Goal: Obtain resource: Download file/media

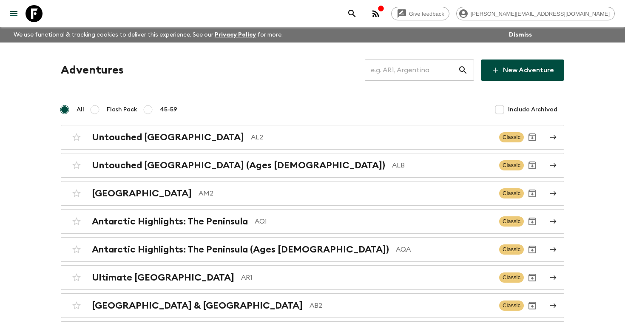
click at [410, 67] on input "text" at bounding box center [411, 70] width 93 height 24
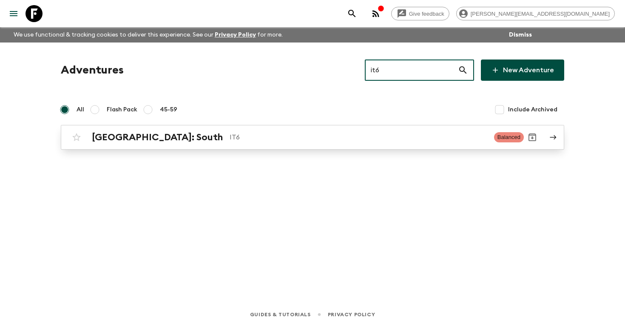
type input "it6"
click at [246, 142] on p "IT6" at bounding box center [359, 137] width 258 height 10
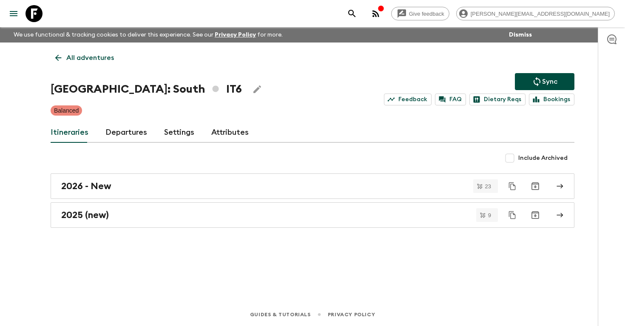
click at [130, 132] on link "Departures" at bounding box center [126, 133] width 42 height 20
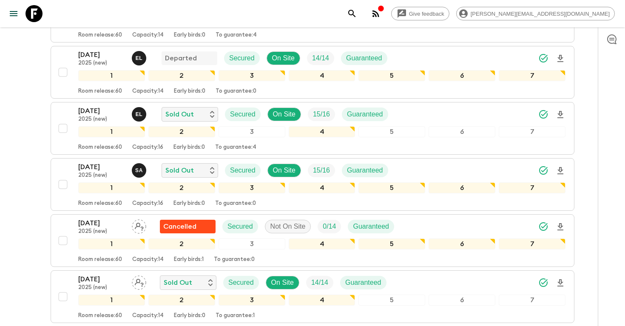
scroll to position [405, 0]
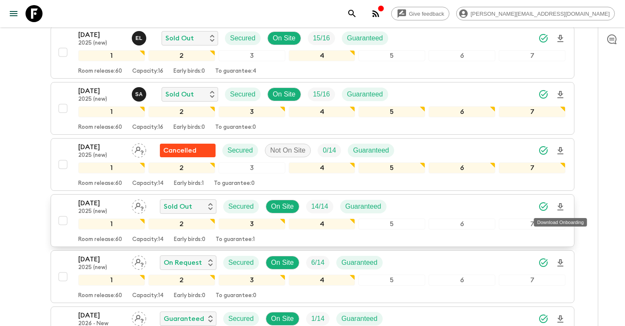
click at [562, 207] on icon "Download Onboarding" at bounding box center [561, 207] width 10 height 10
click at [357, 14] on icon "search adventures" at bounding box center [352, 14] width 10 height 10
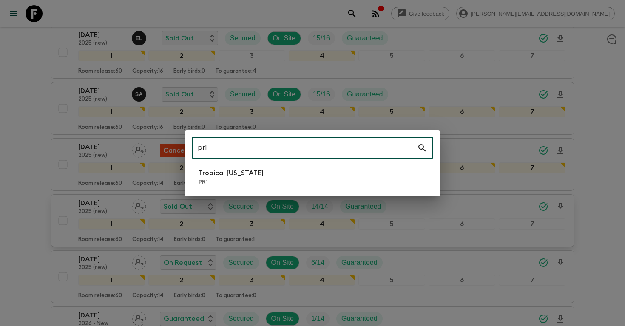
type input "pr1"
click at [262, 180] on p "PR1" at bounding box center [231, 182] width 65 height 9
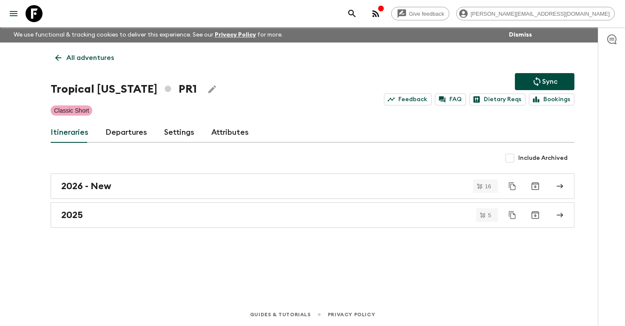
click at [139, 133] on link "Departures" at bounding box center [126, 133] width 42 height 20
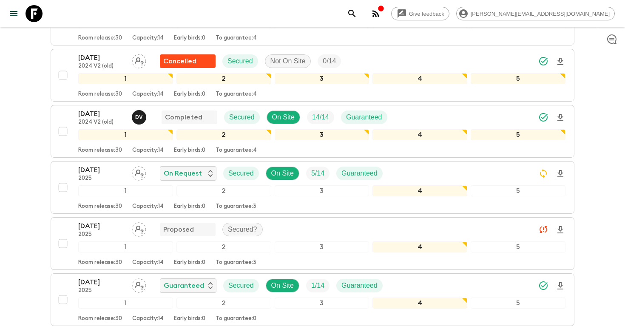
scroll to position [329, 0]
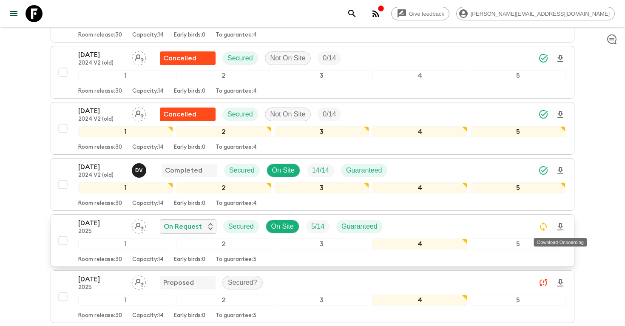
click at [562, 229] on icon "Download Onboarding" at bounding box center [561, 227] width 10 height 10
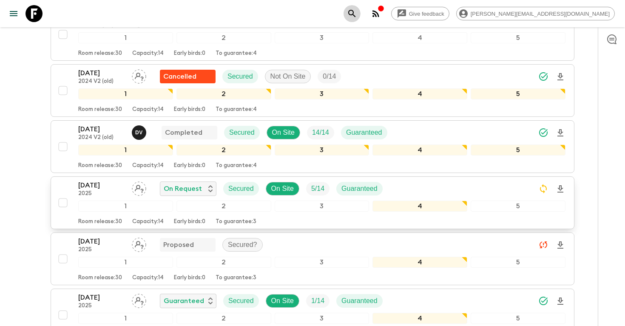
click at [356, 11] on icon "search adventures" at bounding box center [351, 13] width 7 height 7
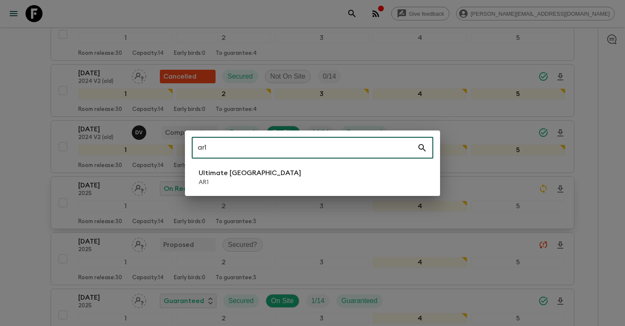
type input "ar1"
click at [239, 171] on p "Ultimate [GEOGRAPHIC_DATA]" at bounding box center [250, 173] width 103 height 10
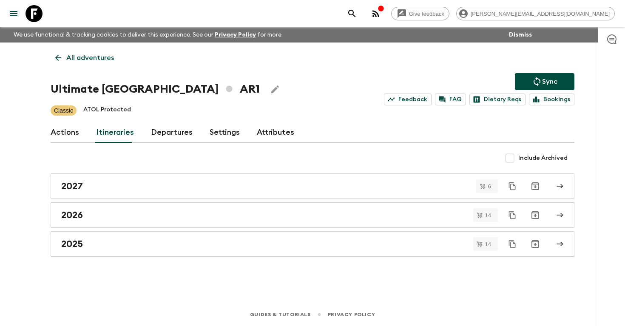
click at [120, 136] on link "Itineraries" at bounding box center [115, 133] width 38 height 20
click at [171, 137] on link "Departures" at bounding box center [172, 133] width 42 height 20
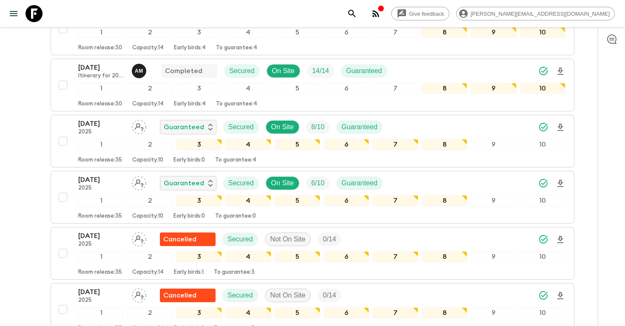
scroll to position [262, 0]
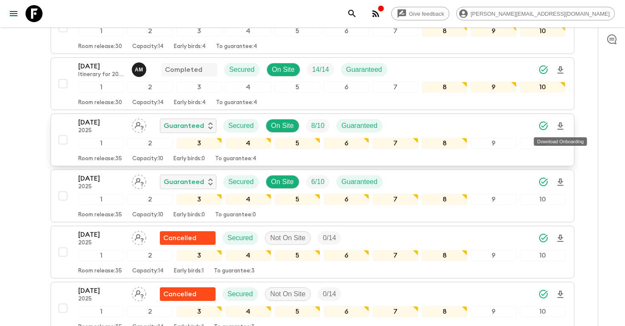
click at [562, 127] on icon "Download Onboarding" at bounding box center [561, 126] width 10 height 10
click at [356, 13] on icon "search adventures" at bounding box center [351, 13] width 7 height 7
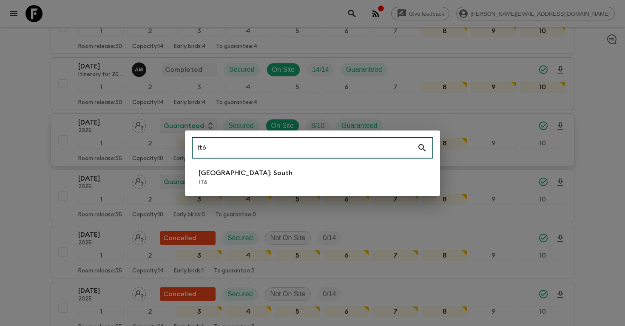
type input "it6"
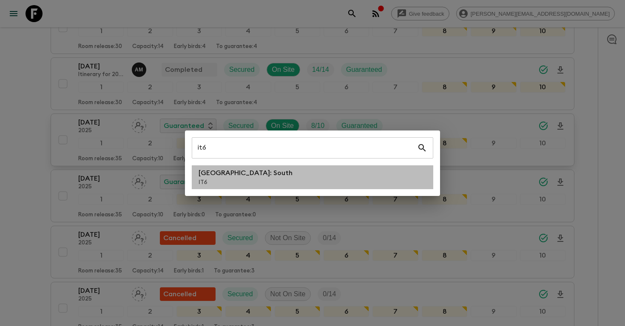
click at [281, 181] on li "[GEOGRAPHIC_DATA]: South IT6" at bounding box center [313, 177] width 242 height 24
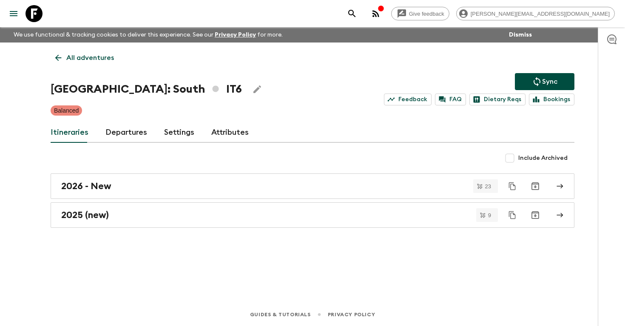
click at [113, 130] on link "Departures" at bounding box center [126, 133] width 42 height 20
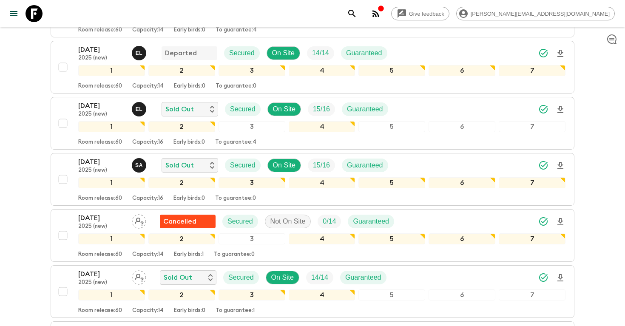
scroll to position [342, 0]
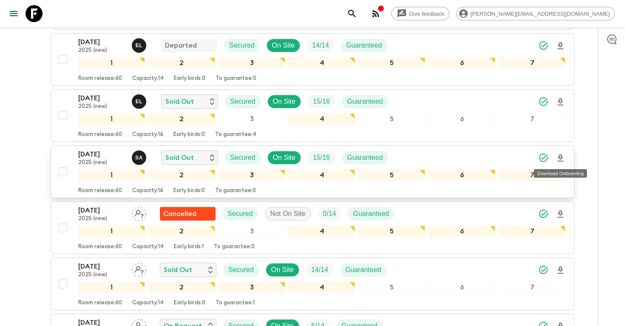
click at [558, 157] on icon "Download Onboarding" at bounding box center [561, 158] width 10 height 10
